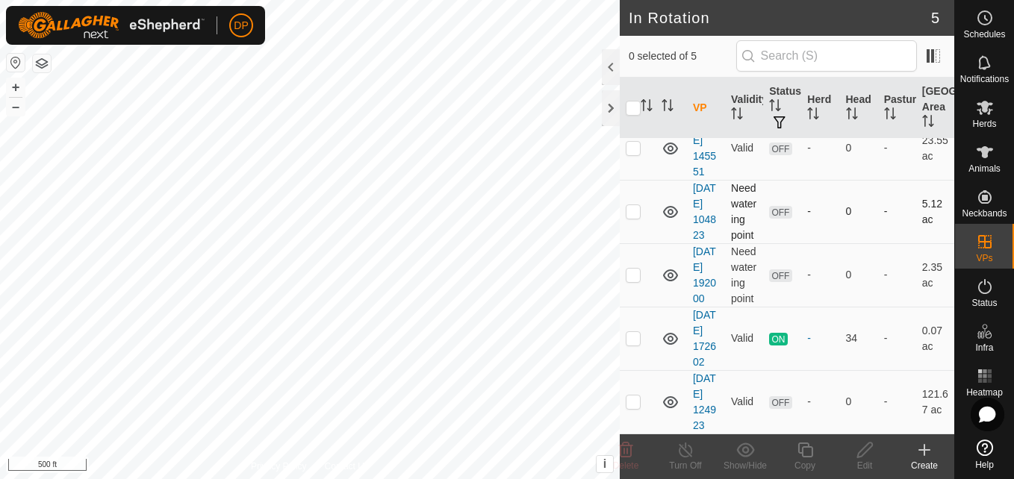
scroll to position [130, 0]
click at [634, 332] on p-checkbox at bounding box center [632, 338] width 15 height 12
checkbox input "false"
click at [631, 396] on p-checkbox at bounding box center [632, 402] width 15 height 12
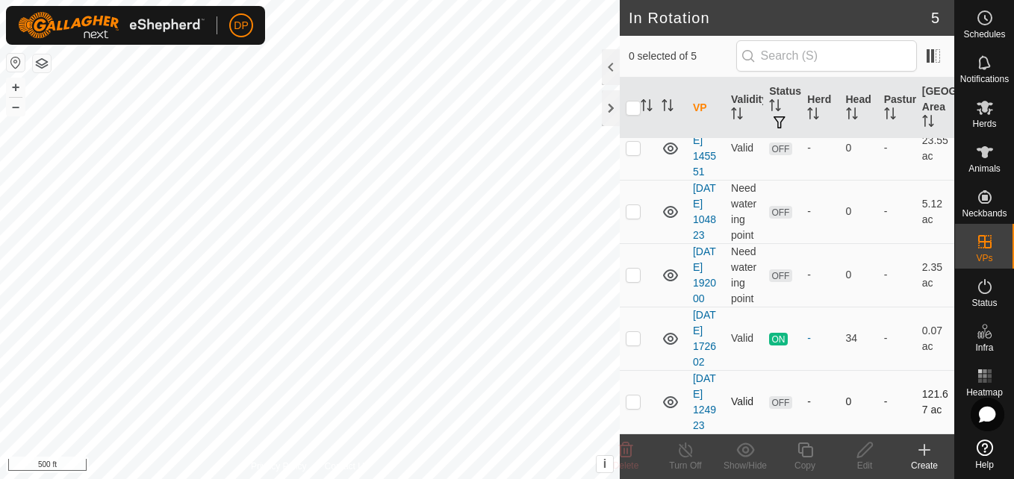
checkbox input "true"
click at [866, 453] on icon at bounding box center [864, 450] width 19 height 18
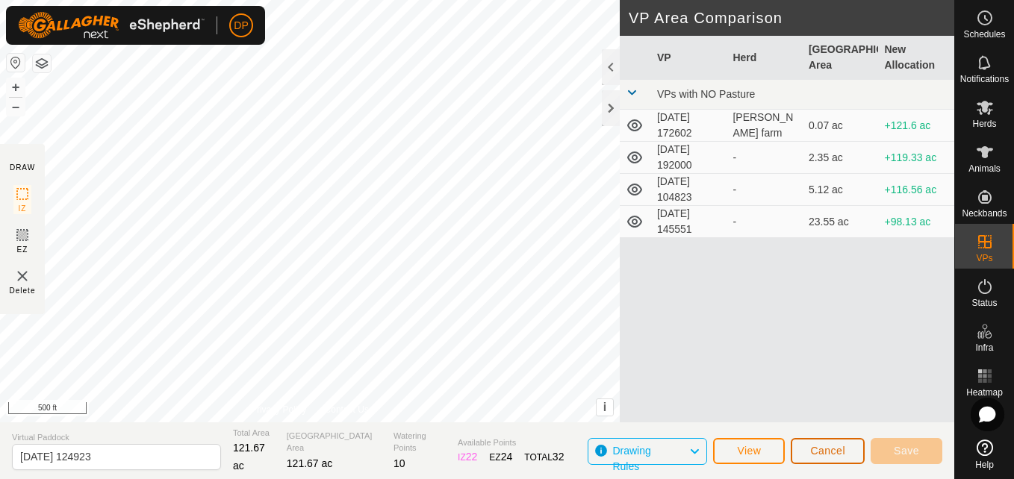
click at [818, 446] on span "Cancel" at bounding box center [827, 451] width 35 height 12
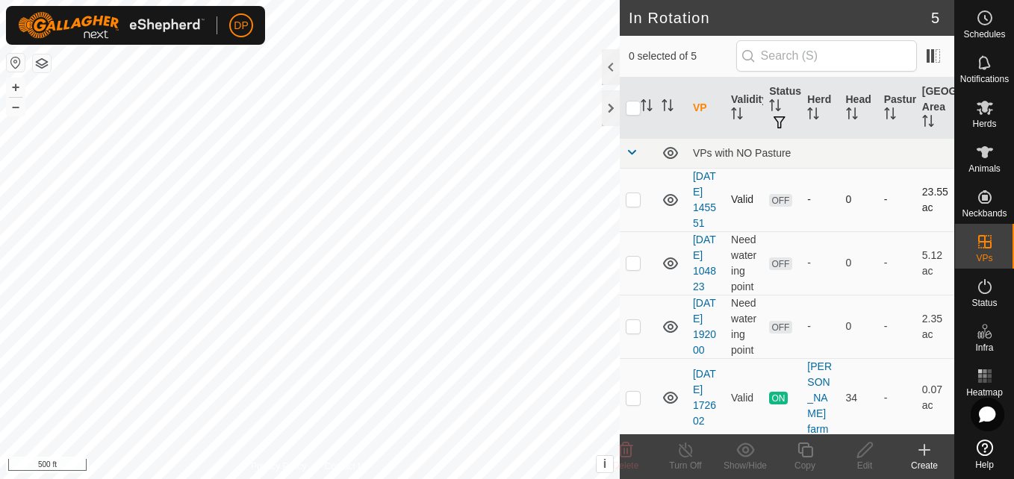
click at [632, 205] on p-checkbox at bounding box center [632, 199] width 15 height 12
checkbox input "true"
click at [978, 111] on icon at bounding box center [984, 108] width 16 height 14
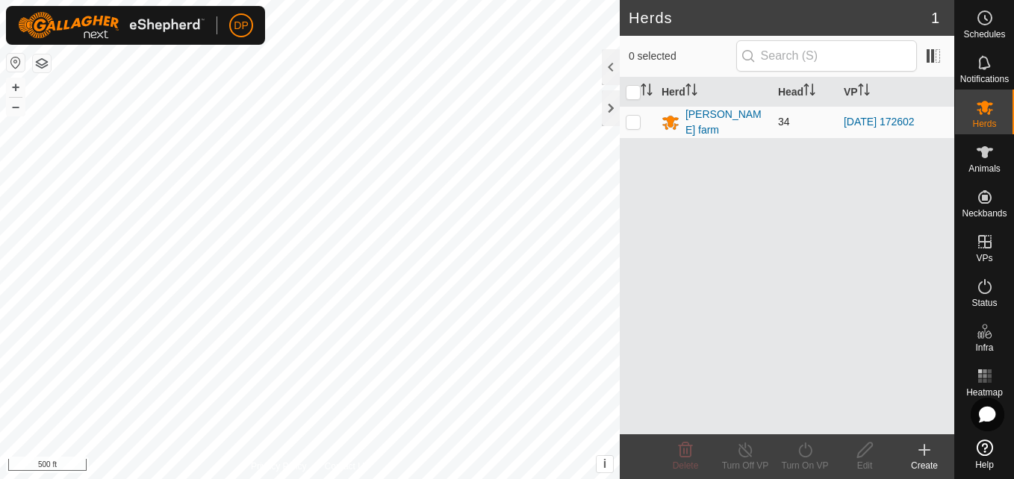
click at [634, 119] on p-checkbox at bounding box center [632, 122] width 15 height 12
checkbox input "true"
click at [799, 451] on icon at bounding box center [804, 450] width 13 height 15
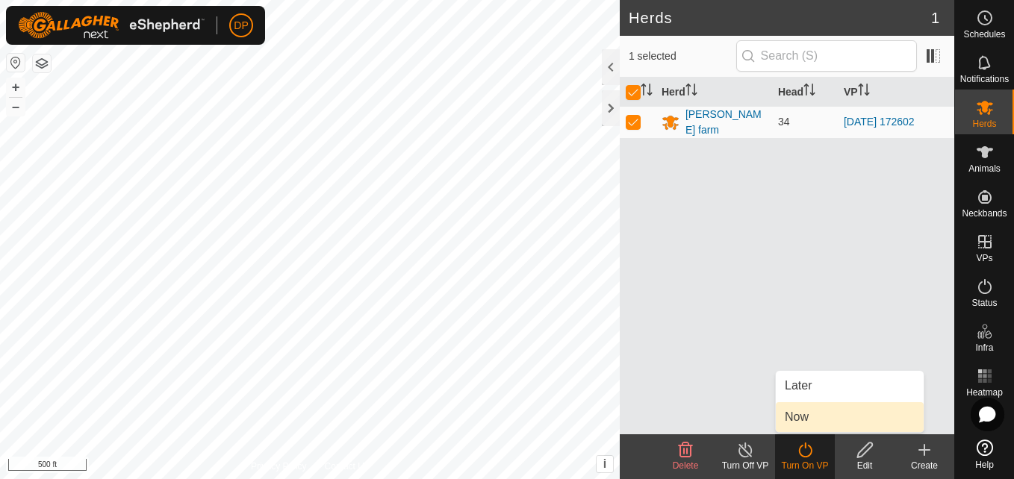
click at [794, 424] on link "Now" at bounding box center [849, 417] width 148 height 30
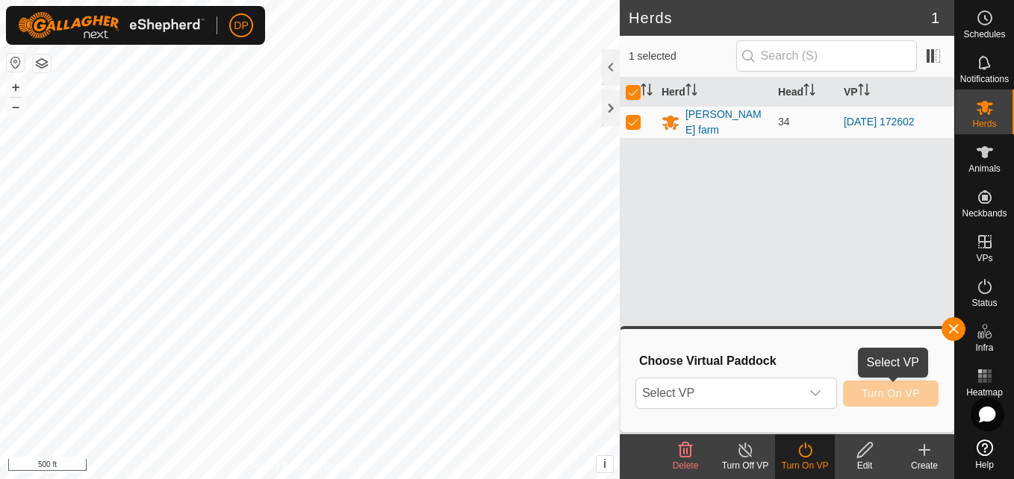
click at [869, 398] on span "Turn On VP" at bounding box center [890, 393] width 58 height 12
click at [816, 395] on icon "dropdown trigger" at bounding box center [815, 393] width 10 height 6
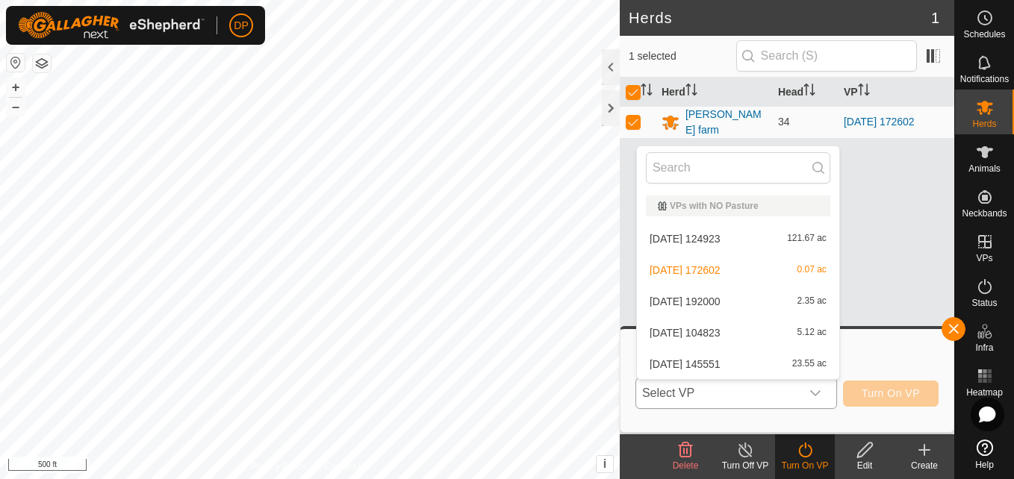
click at [801, 362] on li "2025-08-07 145551 23.55 ac" at bounding box center [738, 364] width 202 height 30
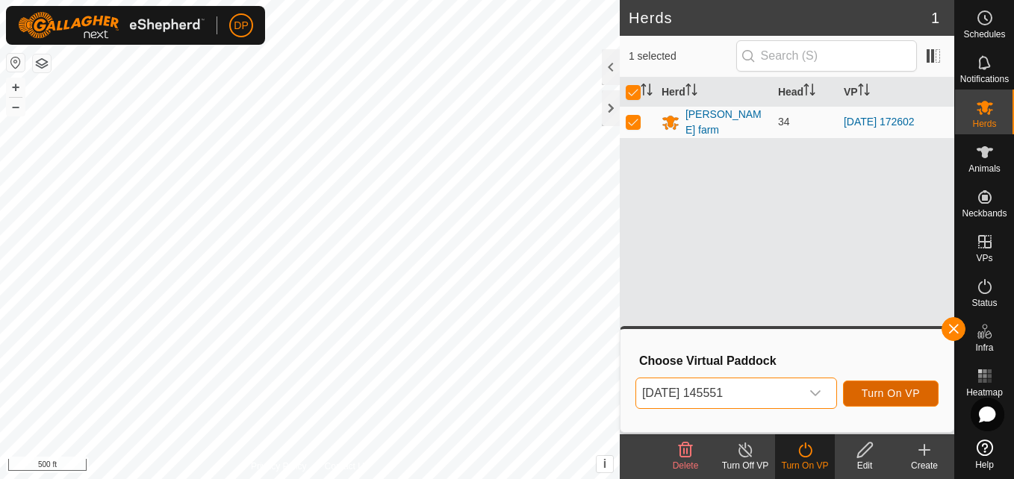
click at [861, 393] on button "Turn On VP" at bounding box center [891, 394] width 96 height 26
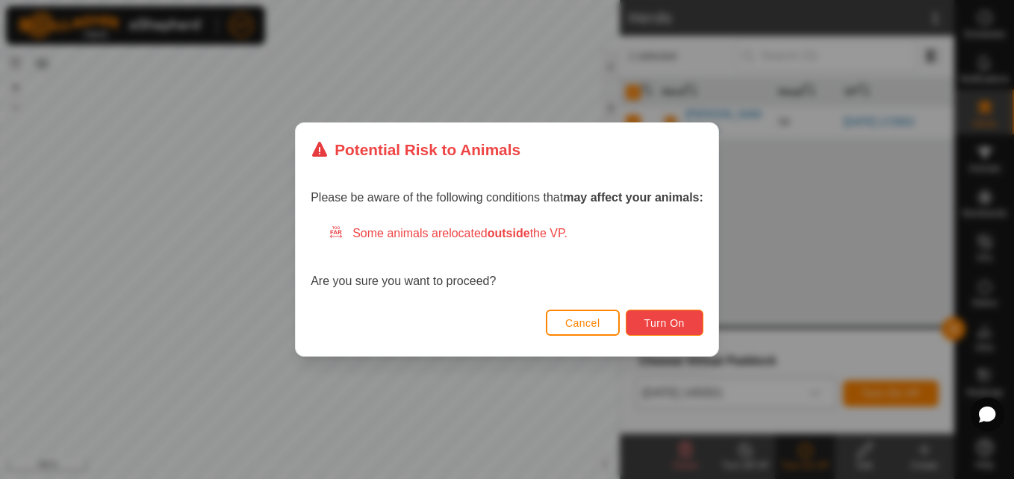
click at [674, 320] on span "Turn On" at bounding box center [664, 323] width 40 height 12
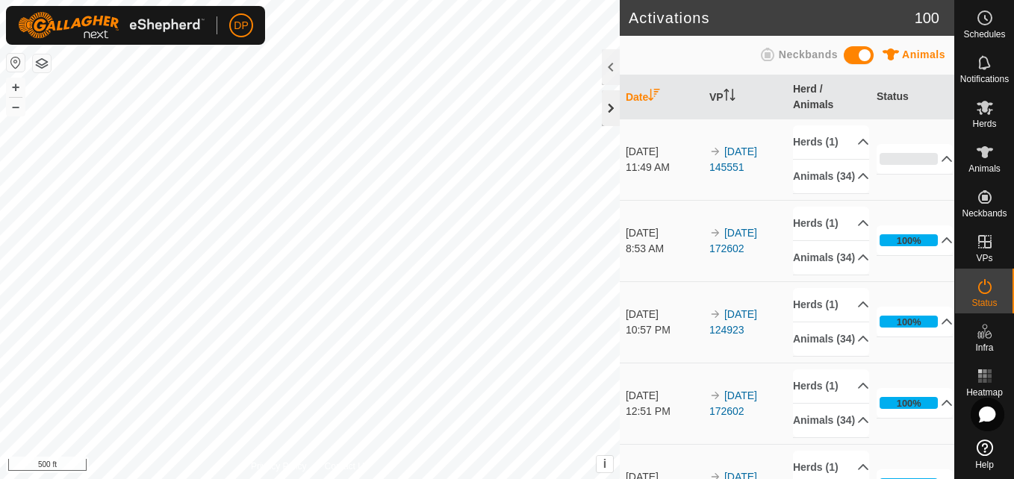
click at [610, 108] on div at bounding box center [611, 108] width 18 height 36
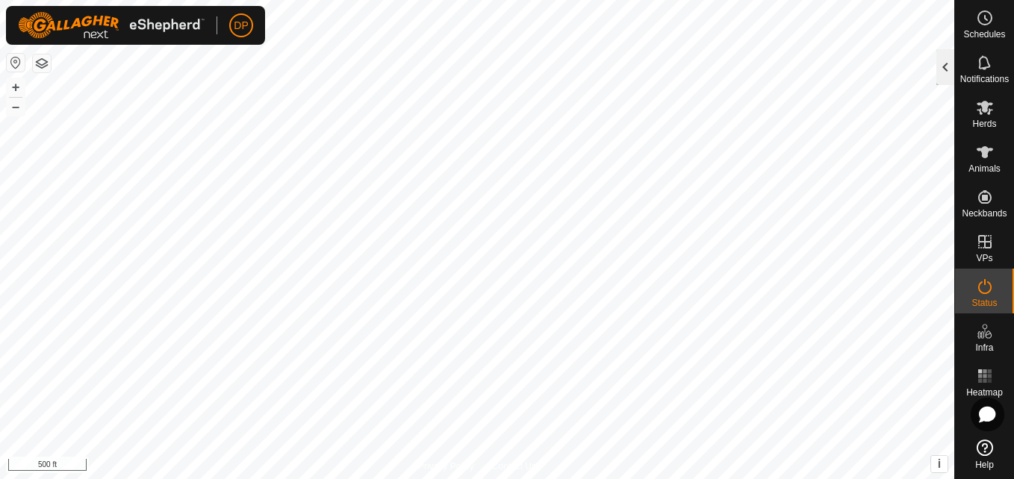
click at [940, 69] on div at bounding box center [945, 67] width 18 height 36
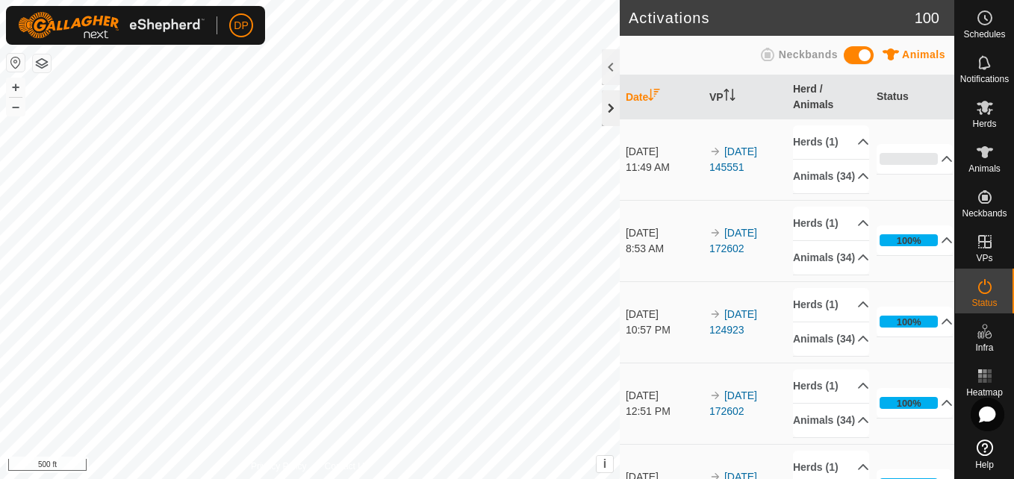
click at [610, 107] on div at bounding box center [611, 108] width 18 height 36
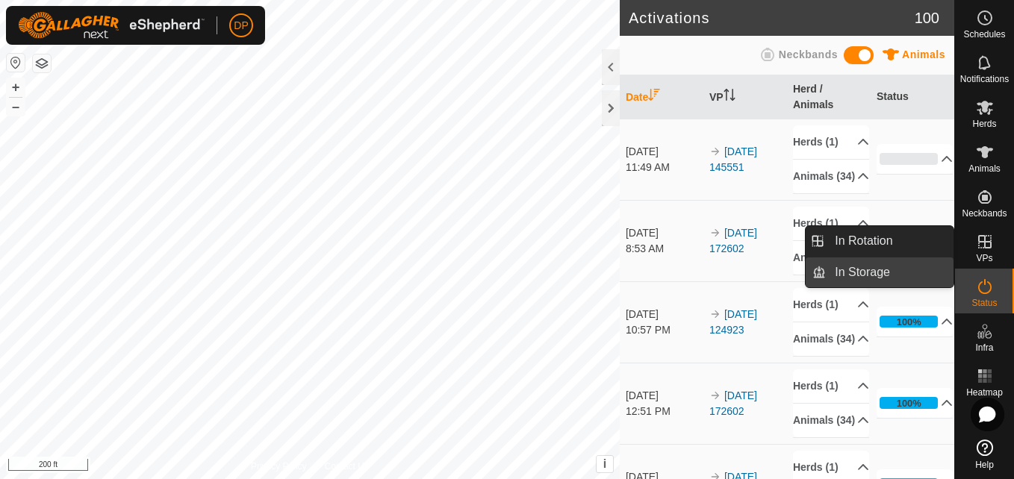
click at [924, 270] on link "In Storage" at bounding box center [889, 272] width 128 height 30
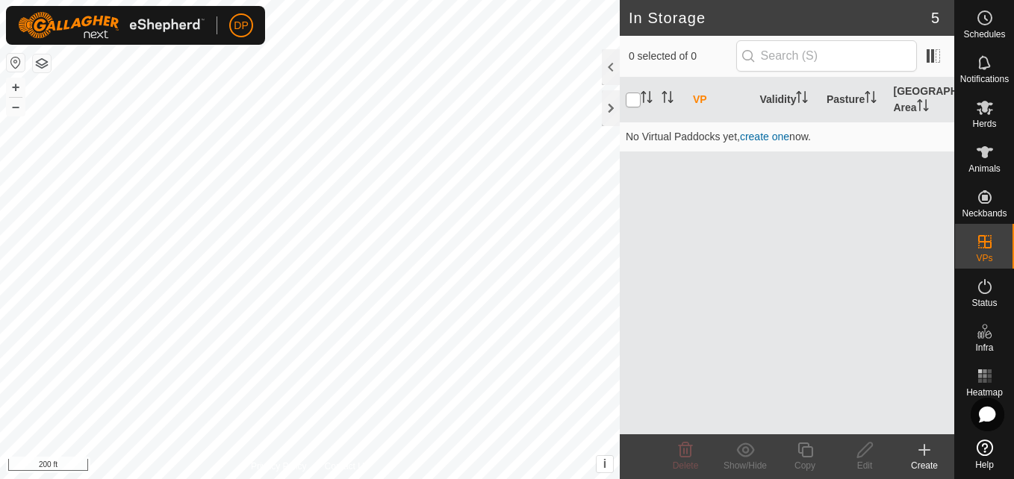
click at [631, 99] on input "checkbox" at bounding box center [632, 100] width 15 height 15
checkbox input "true"
click at [985, 112] on icon at bounding box center [984, 108] width 16 height 14
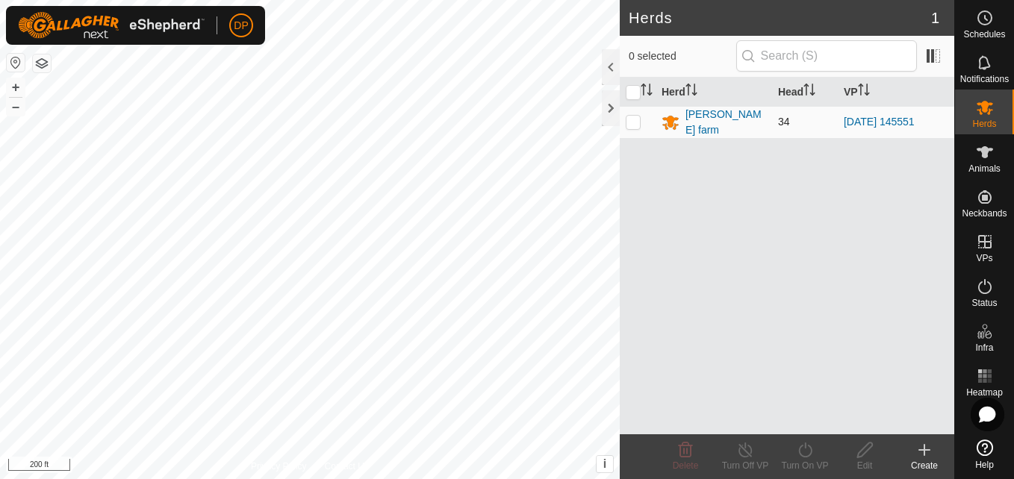
click at [636, 119] on p-checkbox at bounding box center [632, 122] width 15 height 12
checkbox input "true"
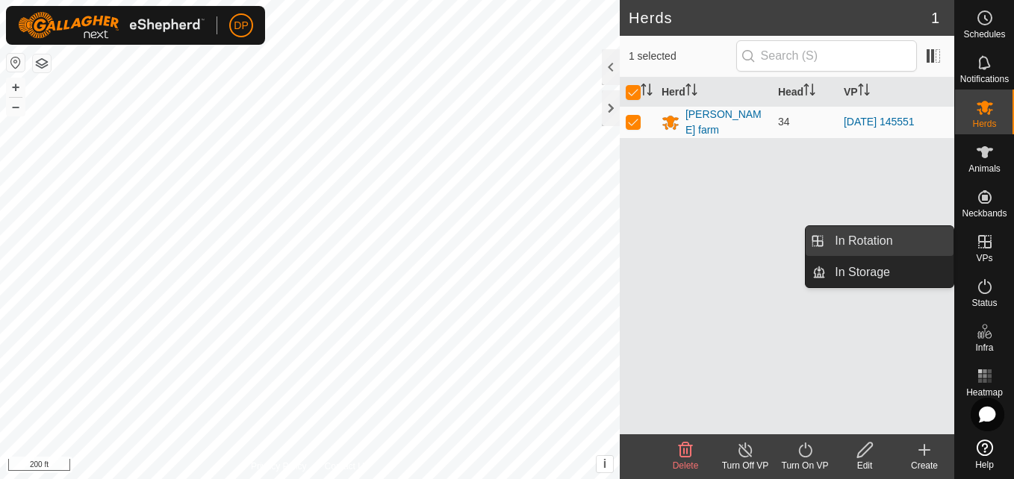
click at [935, 248] on link "In Rotation" at bounding box center [889, 241] width 128 height 30
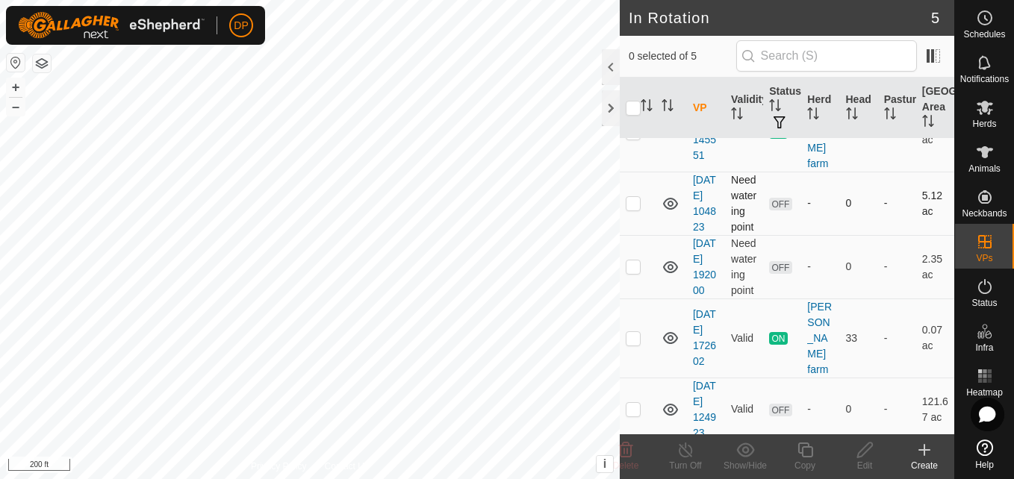
scroll to position [130, 0]
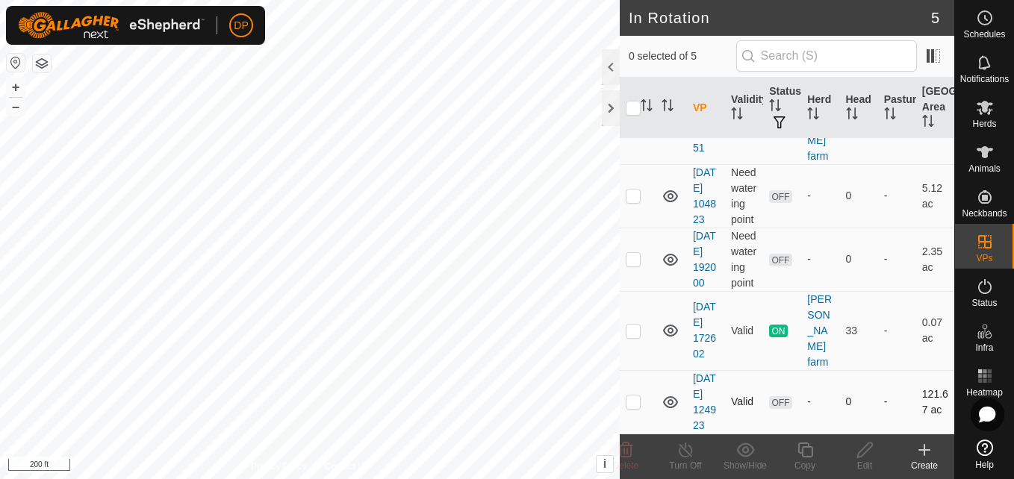
click at [632, 396] on p-checkbox at bounding box center [632, 402] width 15 height 12
checkbox input "false"
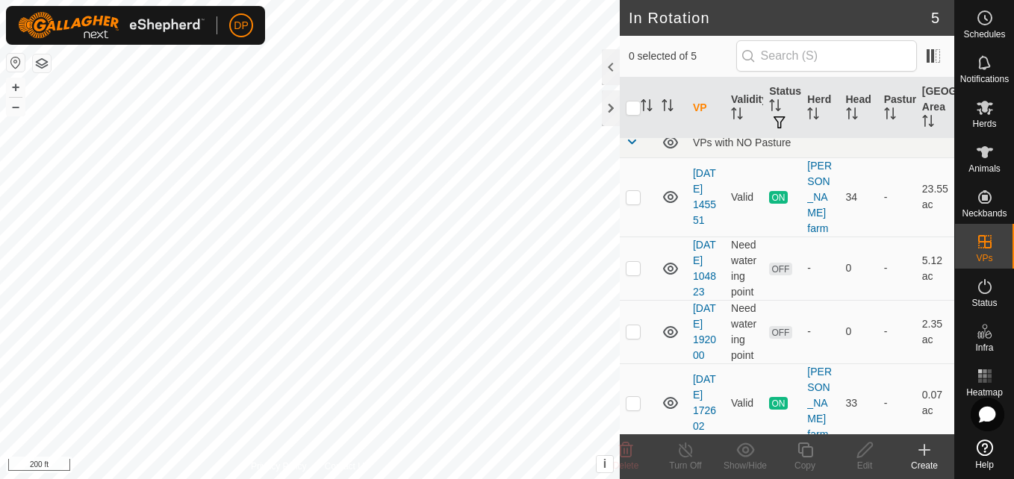
scroll to position [0, 0]
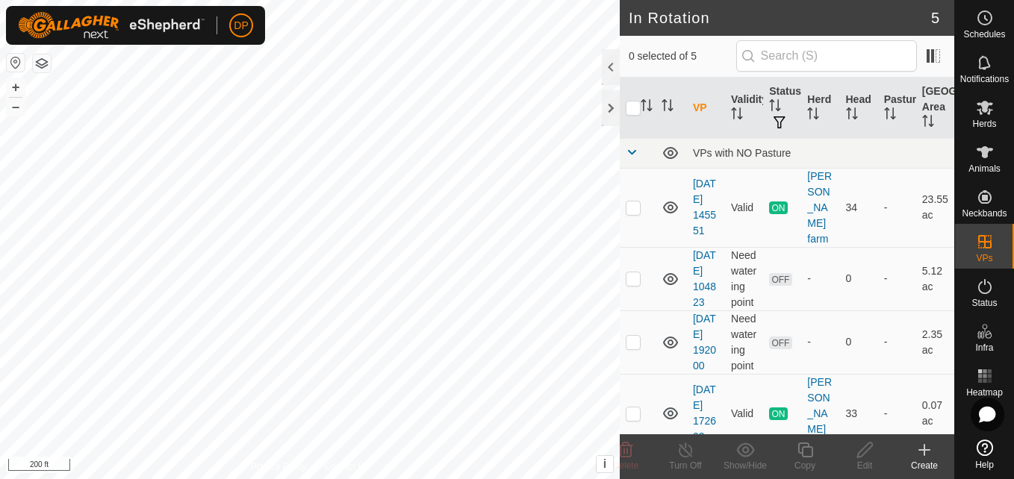
click at [922, 450] on icon at bounding box center [924, 450] width 10 height 0
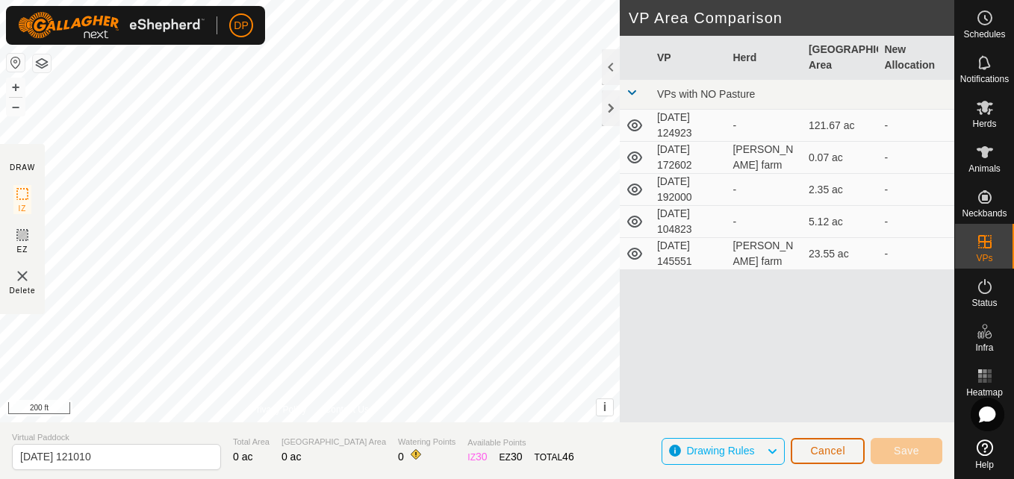
click at [822, 456] on span "Cancel" at bounding box center [827, 451] width 35 height 12
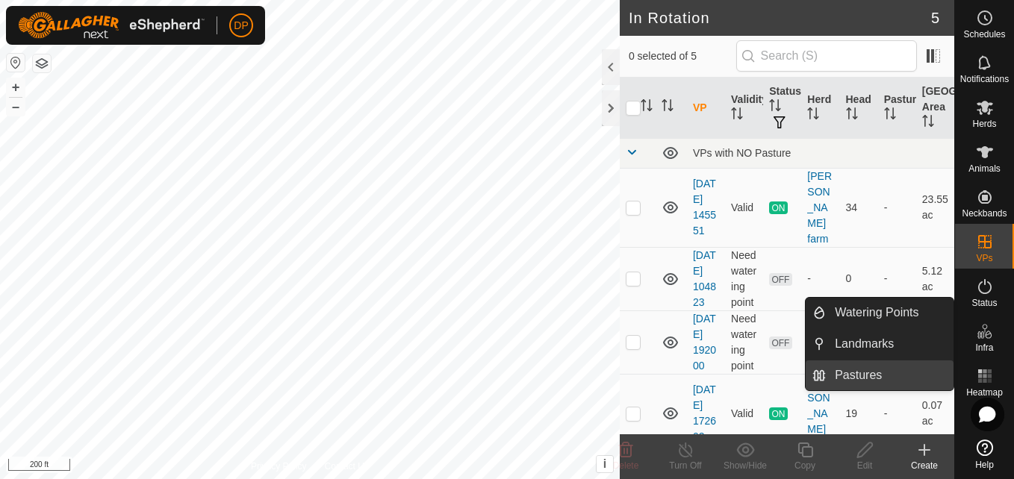
click at [908, 372] on link "Pastures" at bounding box center [889, 375] width 128 height 30
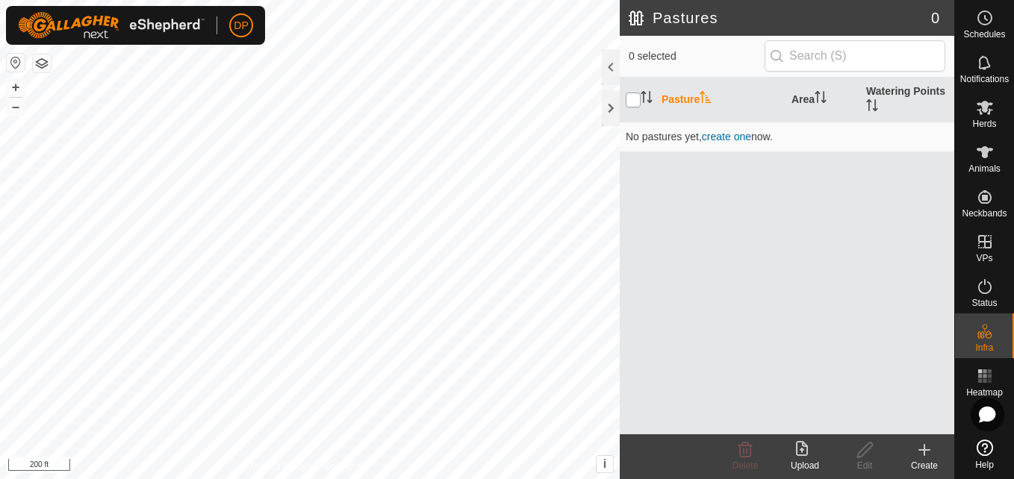
click at [631, 102] on input "checkbox" at bounding box center [632, 100] width 15 height 15
click at [633, 102] on input "checkbox" at bounding box center [632, 100] width 15 height 15
checkbox input "false"
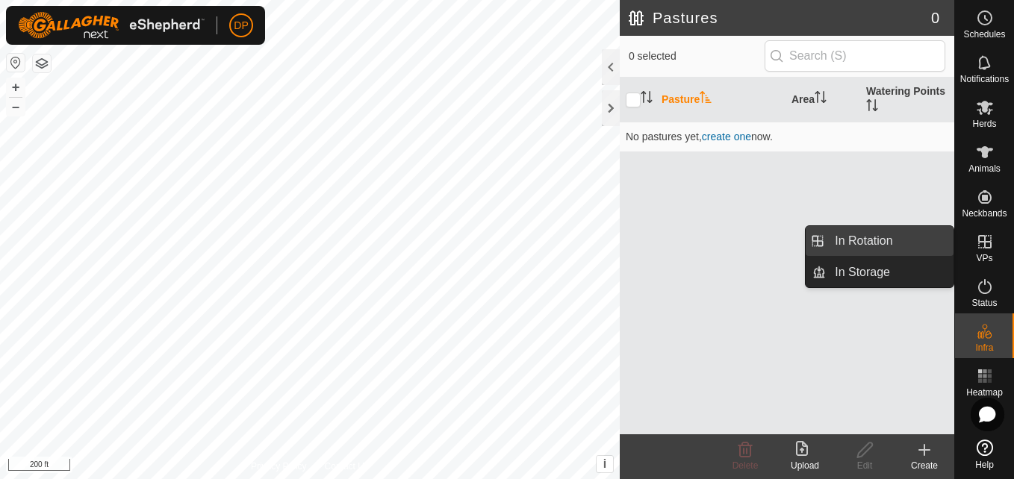
click at [921, 240] on link "In Rotation" at bounding box center [889, 241] width 128 height 30
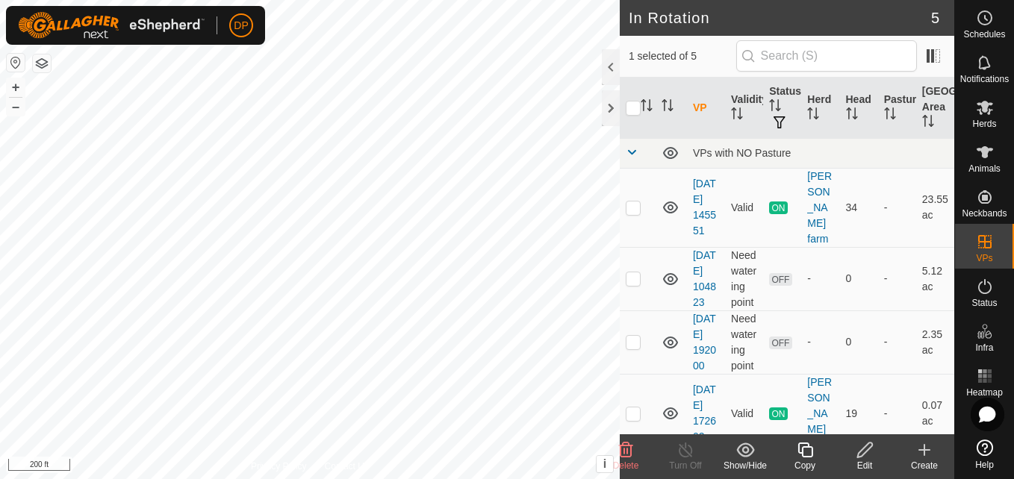
click at [624, 455] on icon at bounding box center [626, 450] width 14 height 15
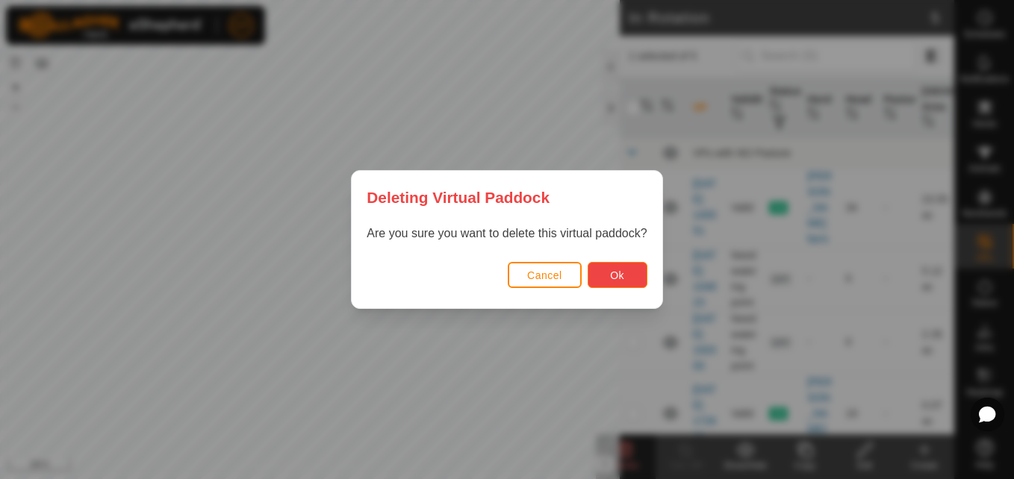
click at [601, 278] on button "Ok" at bounding box center [617, 275] width 60 height 26
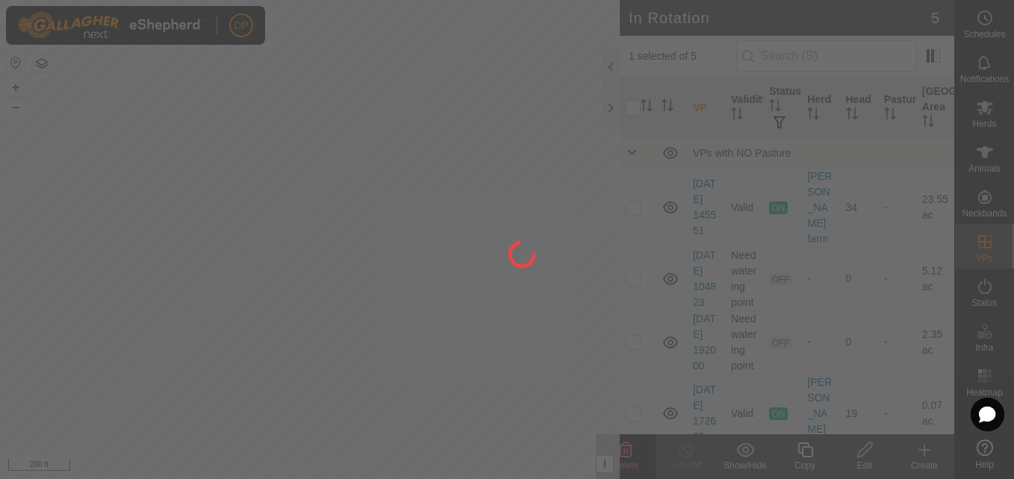
checkbox input "false"
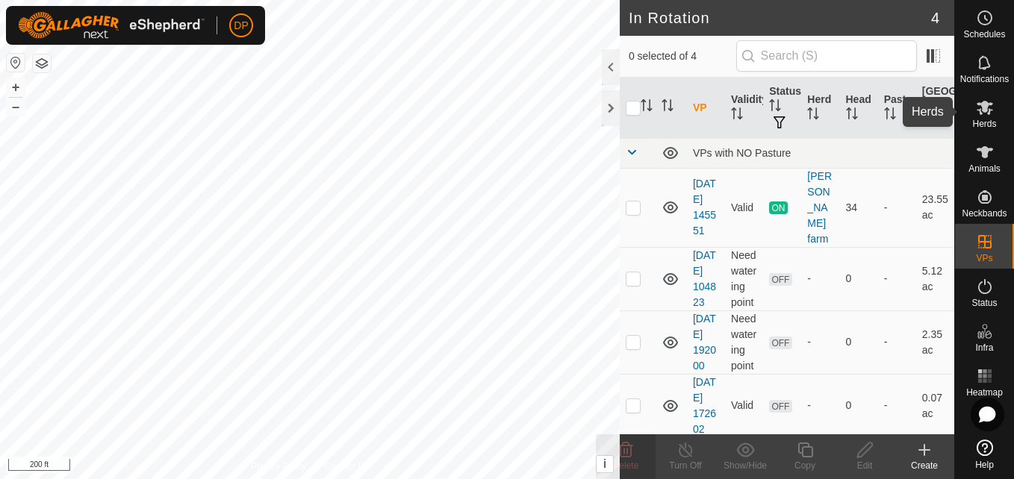
click at [983, 115] on icon at bounding box center [984, 108] width 18 height 18
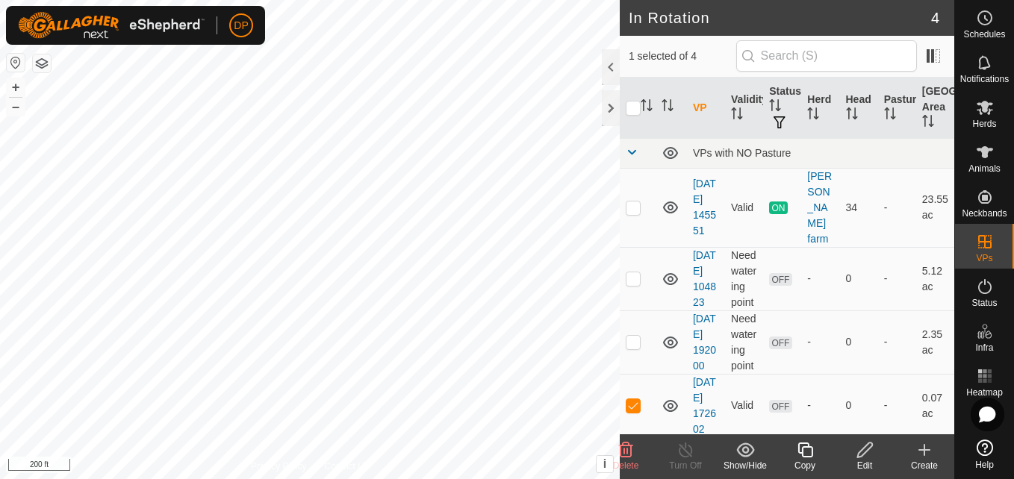
click at [863, 448] on icon at bounding box center [864, 450] width 15 height 15
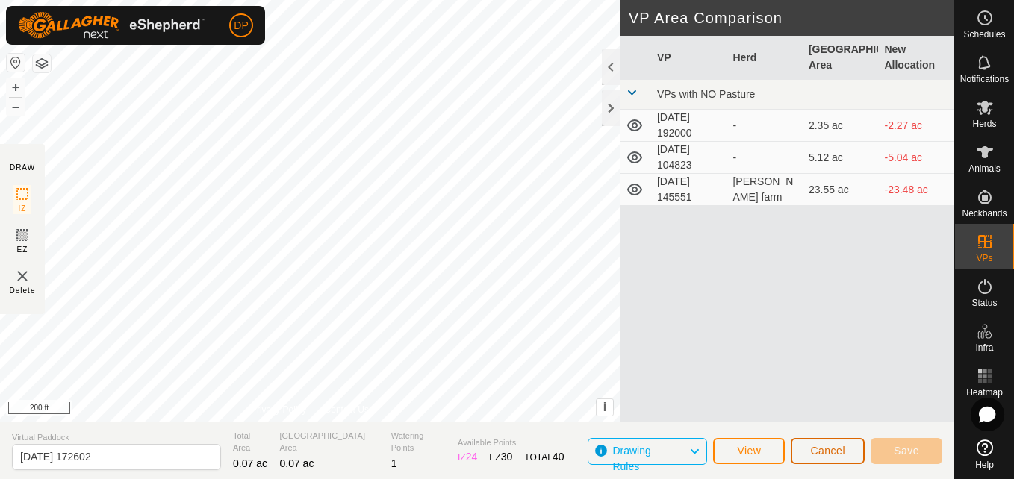
click at [814, 454] on span "Cancel" at bounding box center [827, 451] width 35 height 12
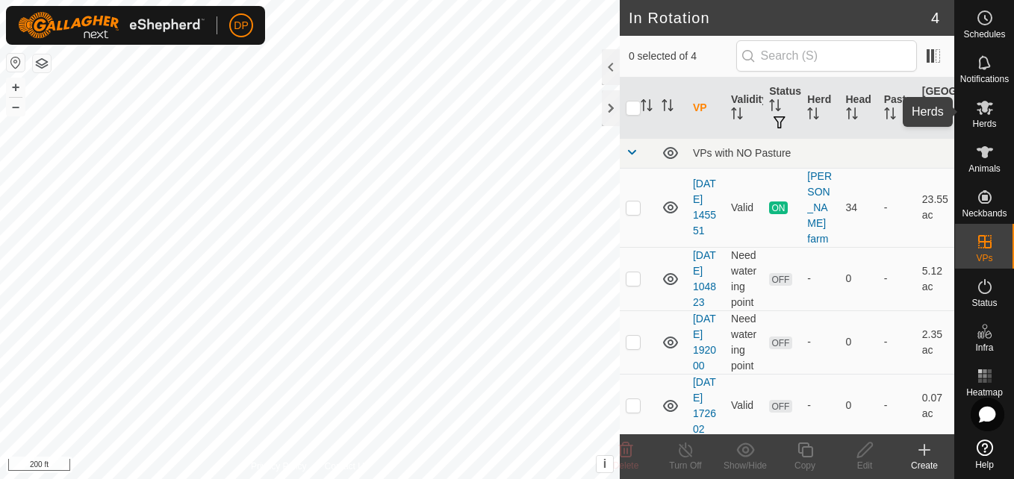
click at [984, 116] on es-mob-svg-icon at bounding box center [984, 108] width 27 height 24
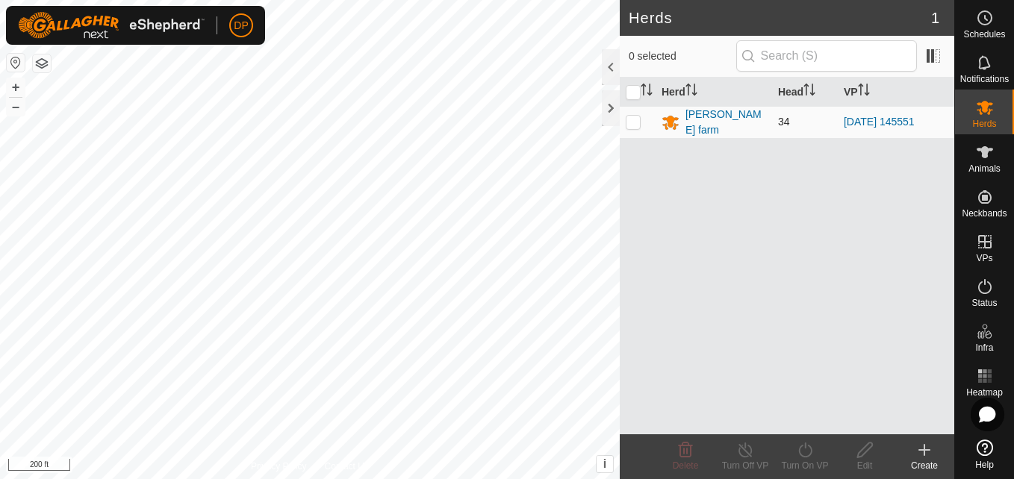
click at [634, 119] on p-checkbox at bounding box center [632, 122] width 15 height 12
checkbox input "true"
click at [634, 119] on p-checkbox at bounding box center [632, 122] width 15 height 12
checkbox input "false"
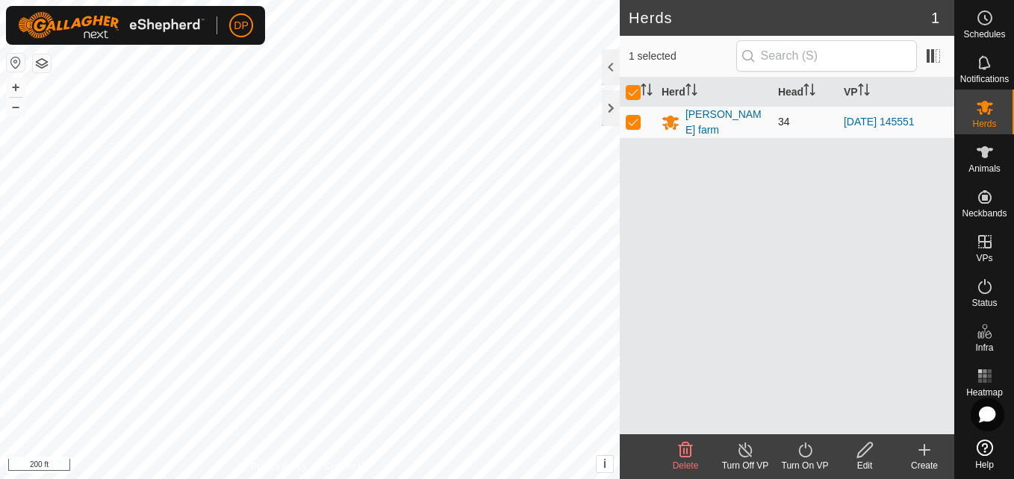
checkbox input "false"
click at [634, 119] on p-checkbox at bounding box center [632, 122] width 15 height 12
checkbox input "true"
click at [803, 454] on icon at bounding box center [805, 450] width 19 height 18
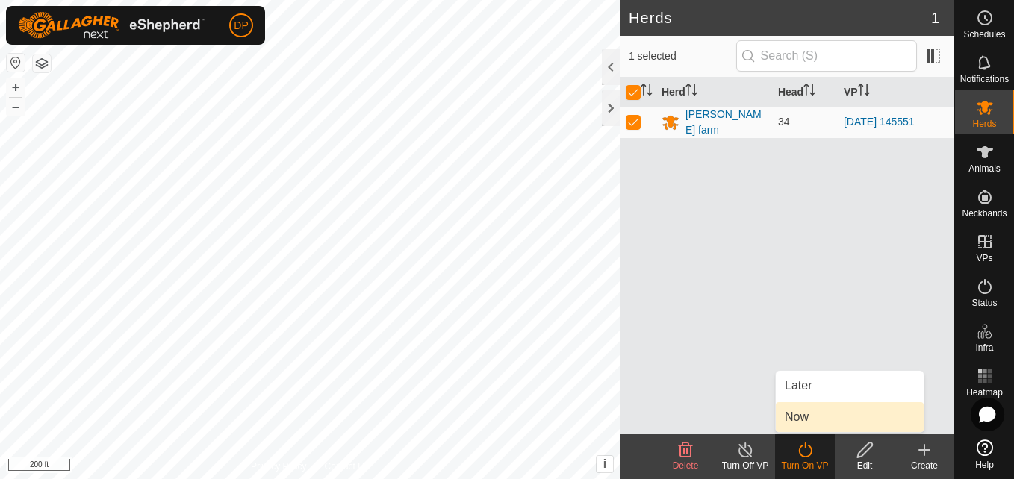
click at [808, 416] on link "Now" at bounding box center [849, 417] width 148 height 30
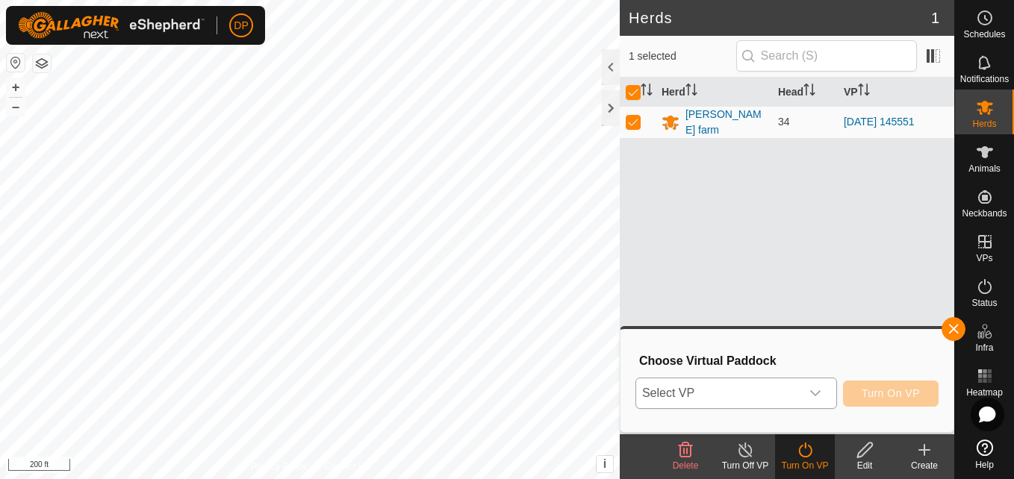
click at [815, 398] on icon "dropdown trigger" at bounding box center [815, 393] width 12 height 12
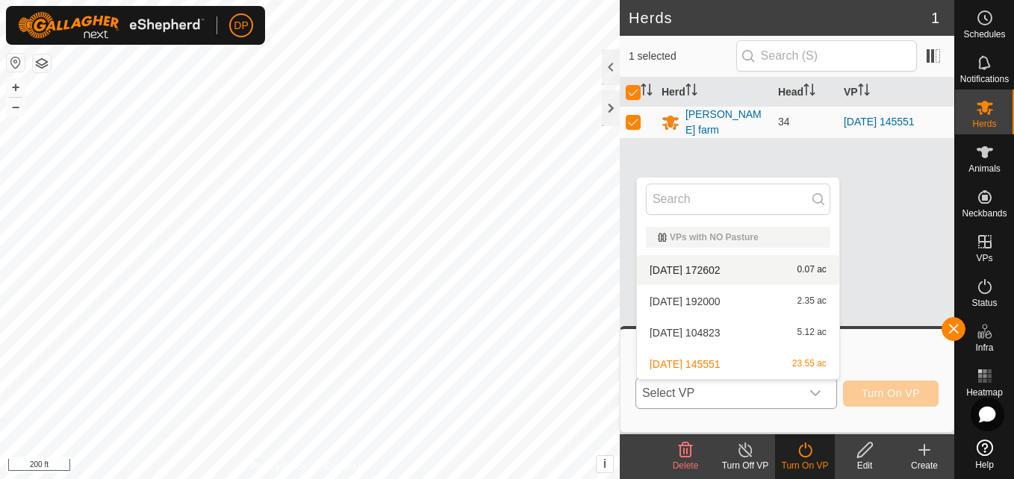
click at [715, 265] on li "2025-06-20 172602 0.07 ac" at bounding box center [738, 270] width 202 height 30
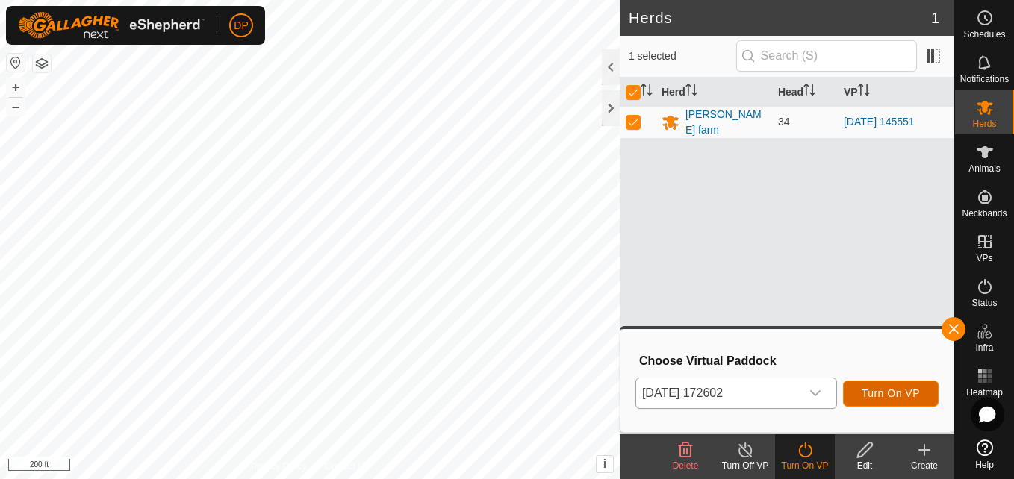
click at [899, 393] on span "Turn On VP" at bounding box center [890, 393] width 58 height 12
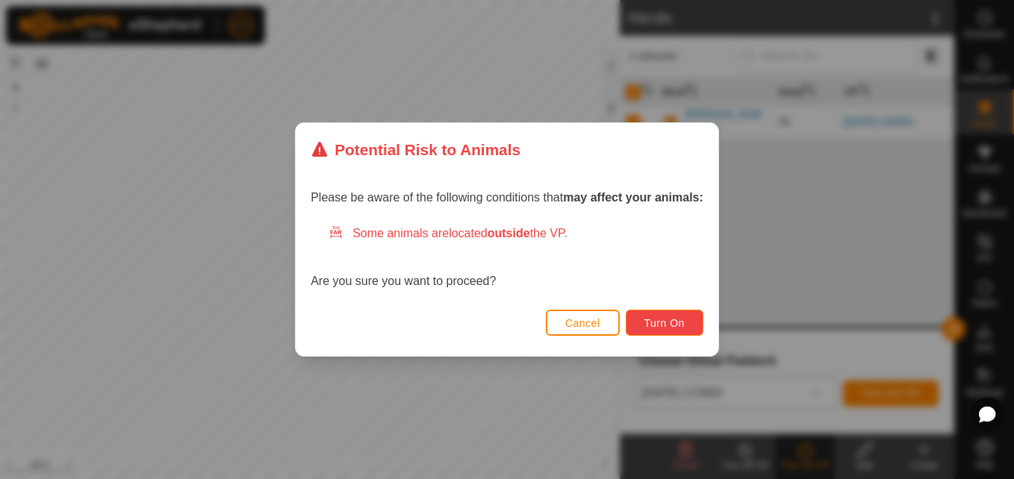
click at [682, 322] on span "Turn On" at bounding box center [664, 323] width 40 height 12
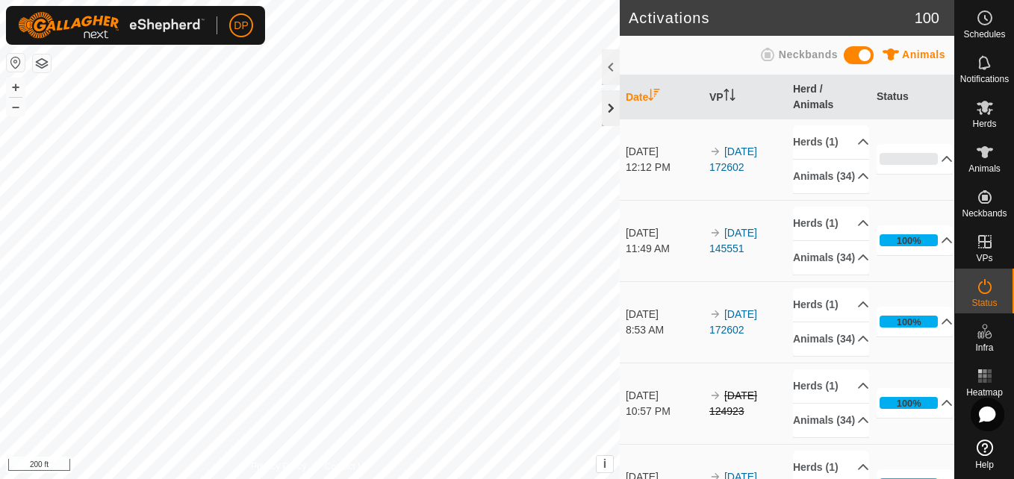
click at [610, 97] on div at bounding box center [611, 108] width 18 height 36
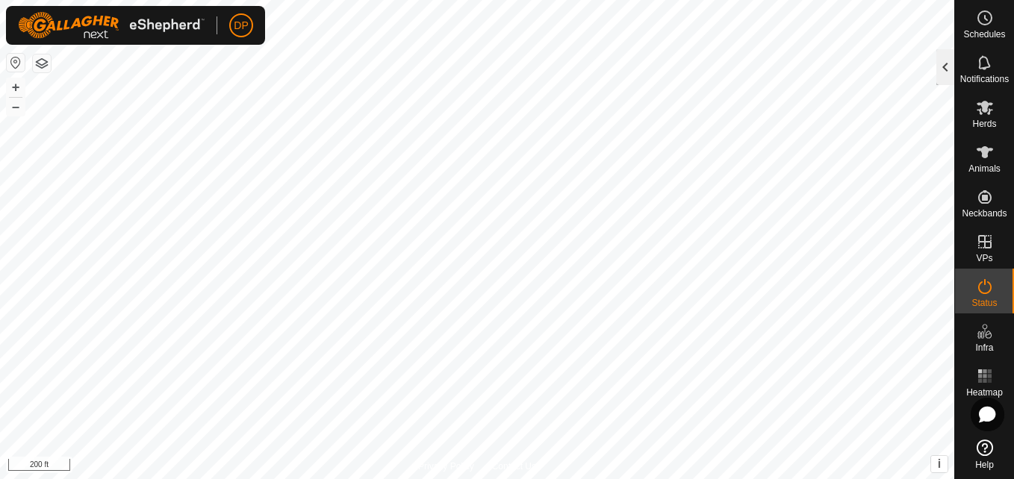
click at [942, 71] on div at bounding box center [945, 67] width 18 height 36
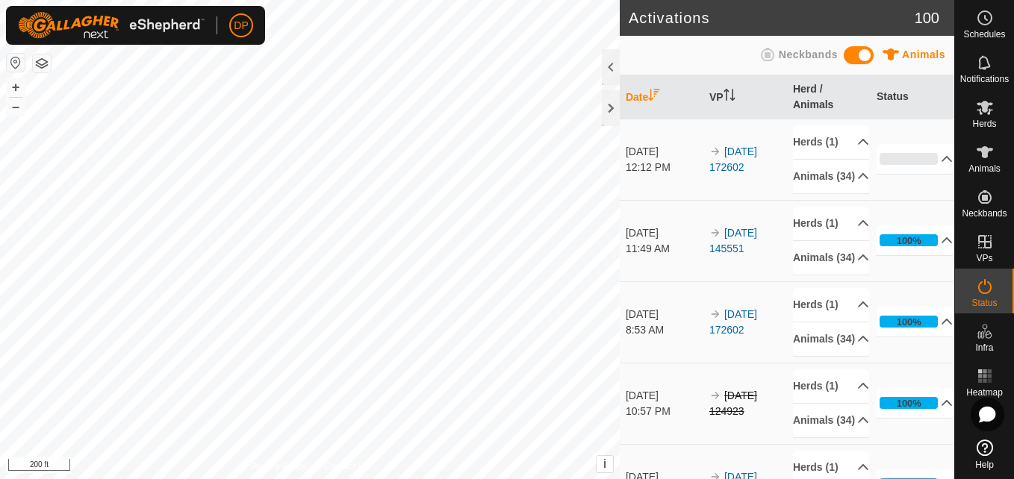
click at [609, 58] on div at bounding box center [611, 67] width 18 height 36
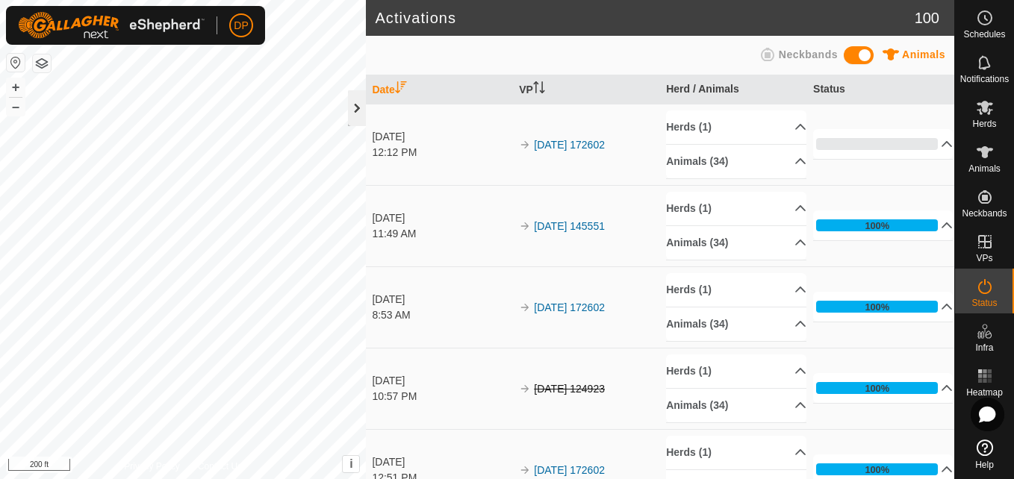
click at [351, 110] on div at bounding box center [357, 108] width 18 height 36
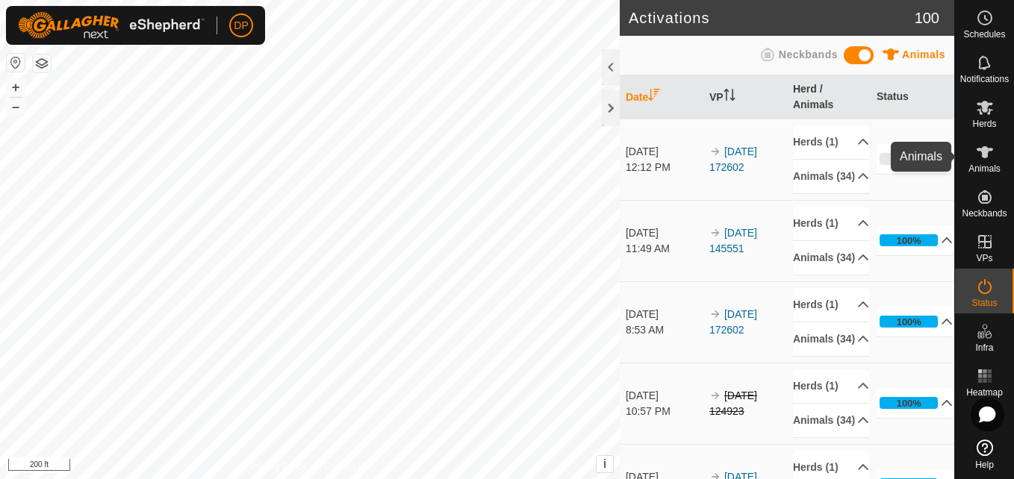
click at [994, 160] on es-animals-svg-icon at bounding box center [984, 152] width 27 height 24
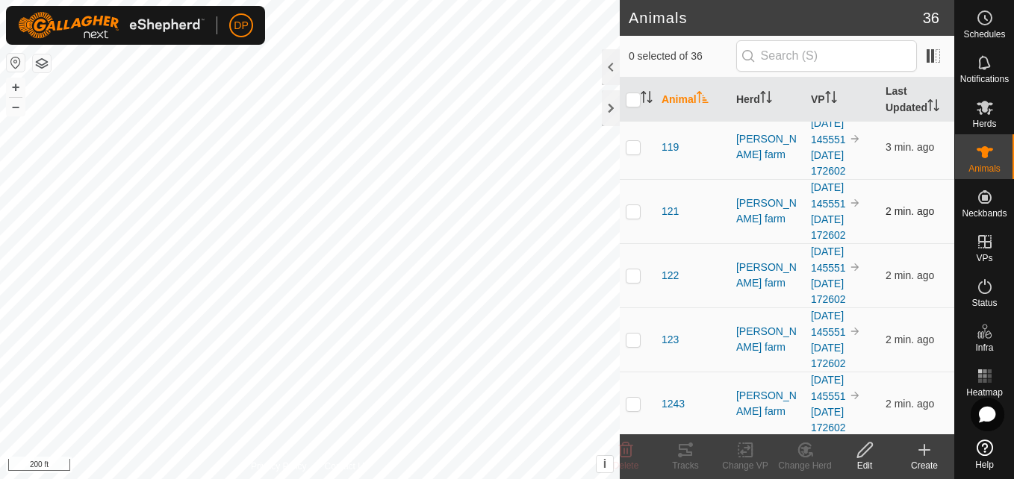
scroll to position [373, 0]
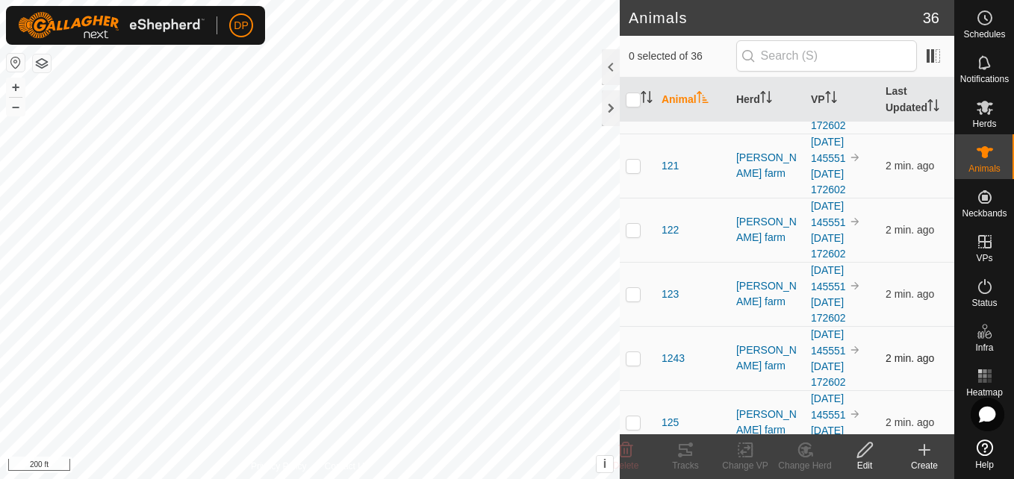
click at [632, 357] on p-checkbox at bounding box center [632, 358] width 15 height 12
checkbox input "true"
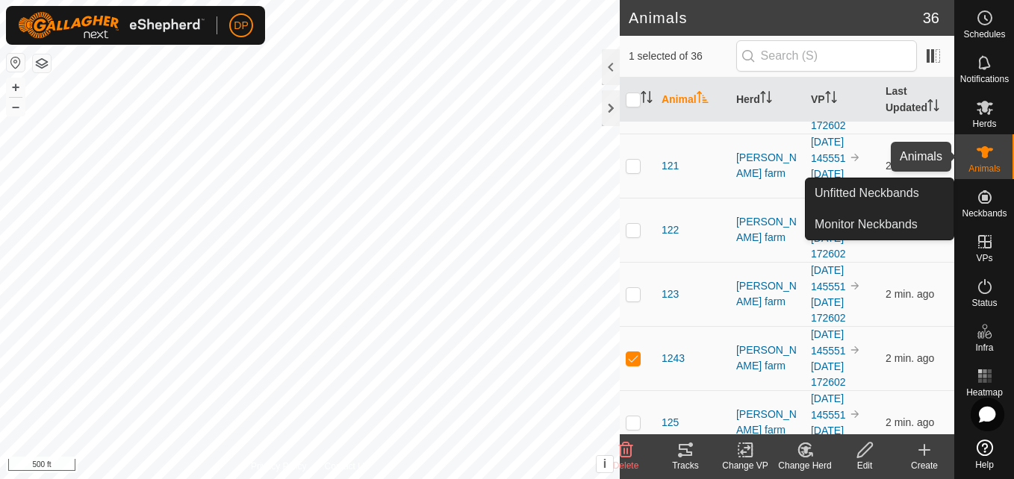
click at [978, 153] on icon at bounding box center [984, 152] width 18 height 18
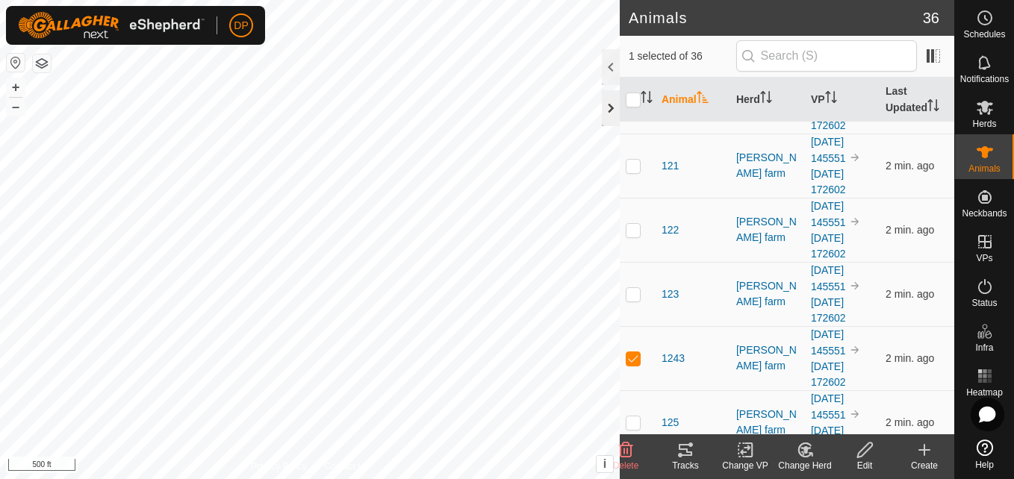
click at [605, 107] on div at bounding box center [611, 108] width 18 height 36
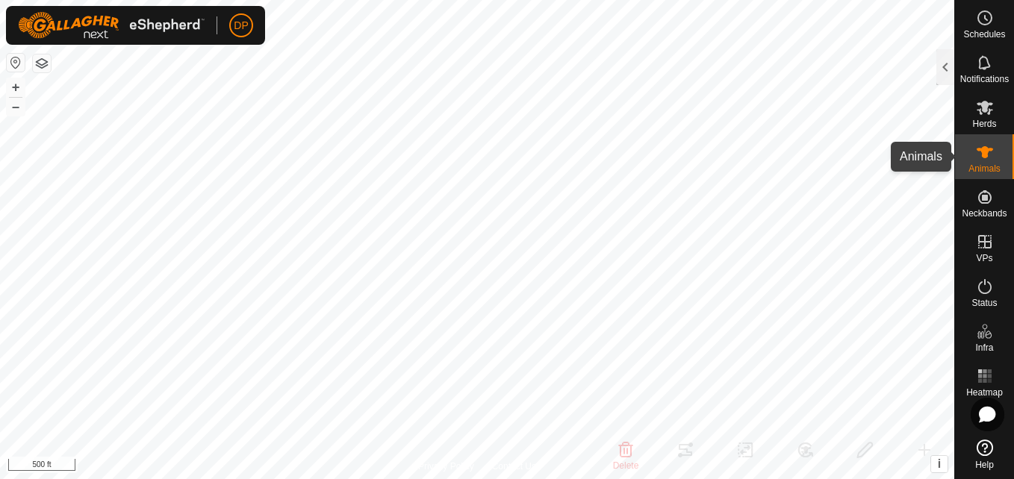
click at [972, 149] on es-animals-svg-icon at bounding box center [984, 152] width 27 height 24
click at [990, 160] on icon at bounding box center [984, 152] width 18 height 18
click at [981, 117] on es-mob-svg-icon at bounding box center [984, 108] width 27 height 24
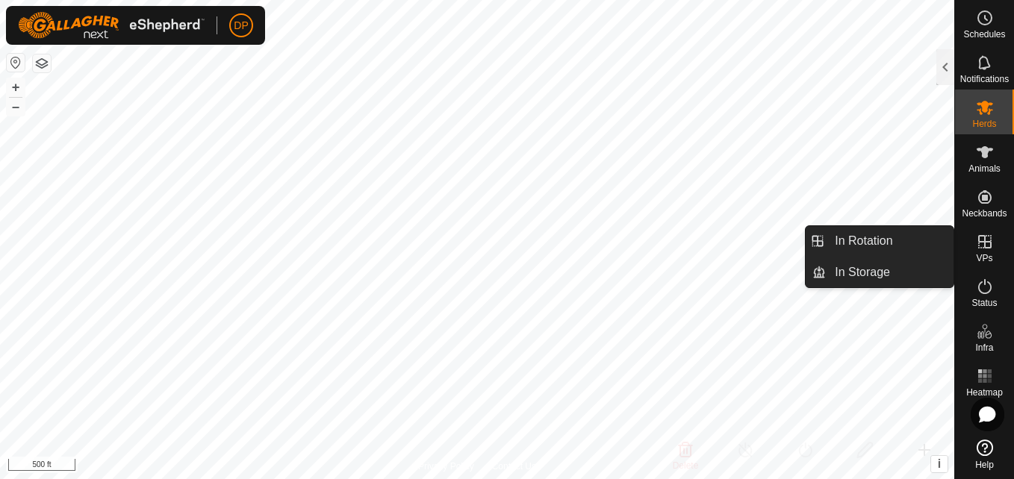
click at [982, 247] on icon at bounding box center [984, 242] width 18 height 18
click at [919, 234] on link "In Rotation" at bounding box center [889, 241] width 128 height 30
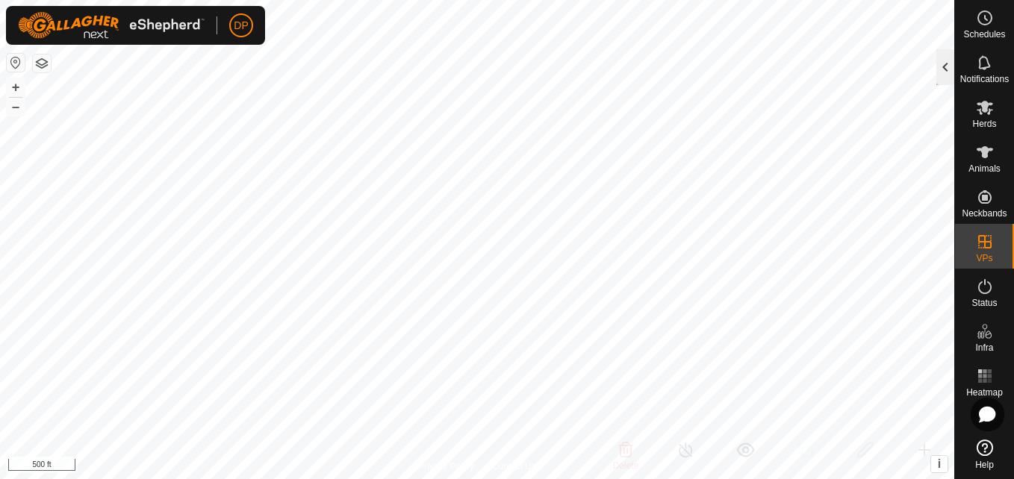
click at [946, 63] on div at bounding box center [945, 67] width 18 height 36
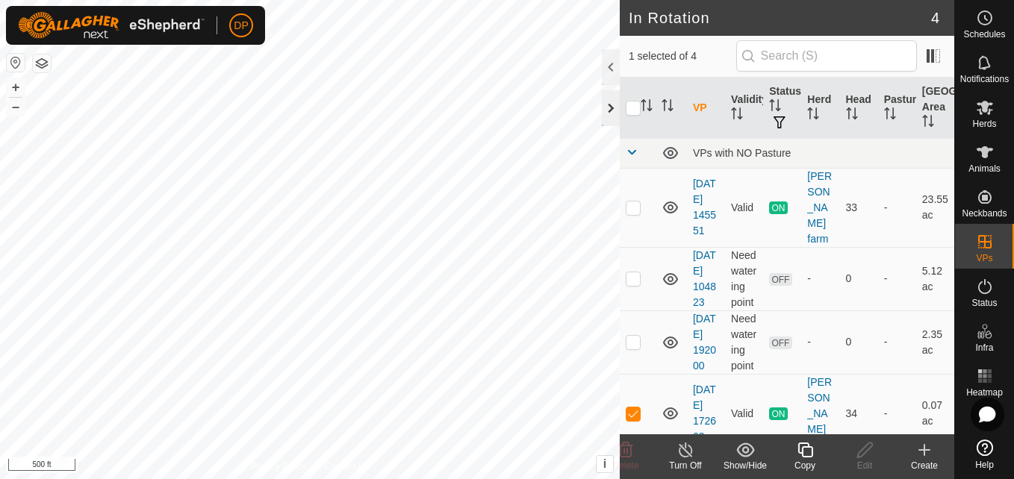
click at [604, 107] on div at bounding box center [611, 108] width 18 height 36
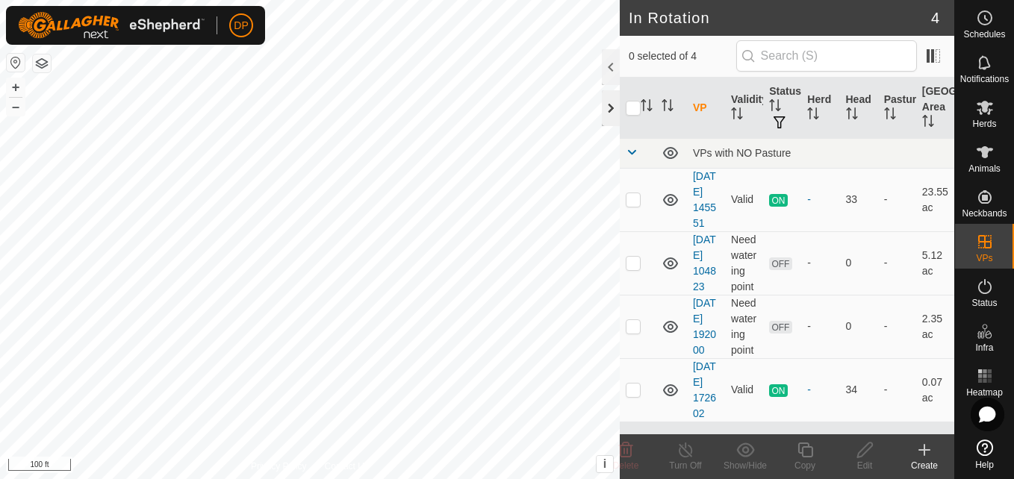
click at [606, 104] on div at bounding box center [611, 108] width 18 height 36
